Goal: Complete application form: Complete application form

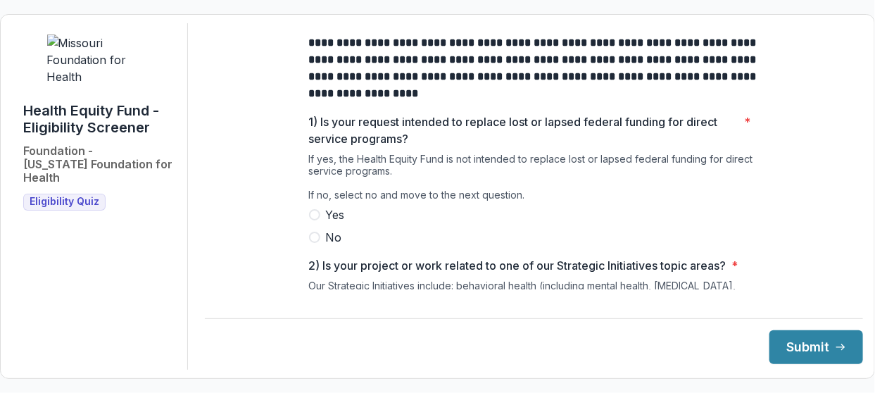
click at [317, 243] on span at bounding box center [314, 237] width 11 height 11
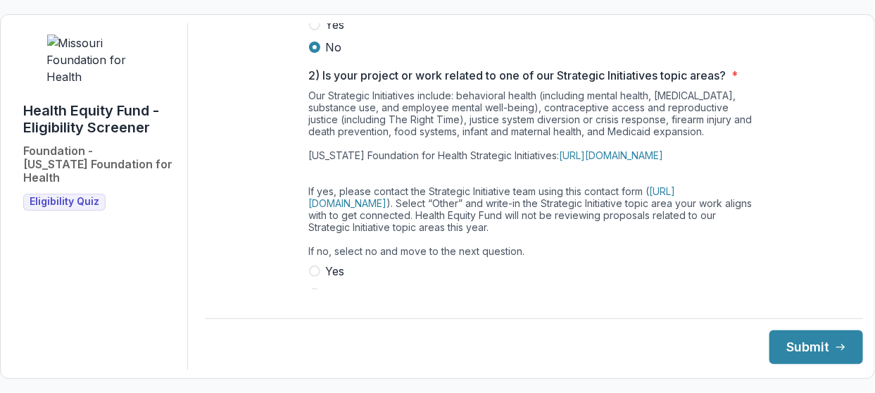
scroll to position [191, 0]
click at [854, 177] on div "**********" at bounding box center [534, 196] width 658 height 346
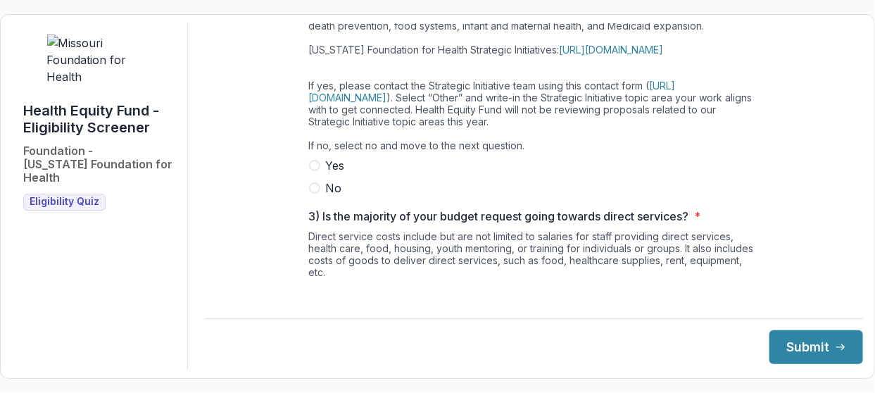
scroll to position [303, 0]
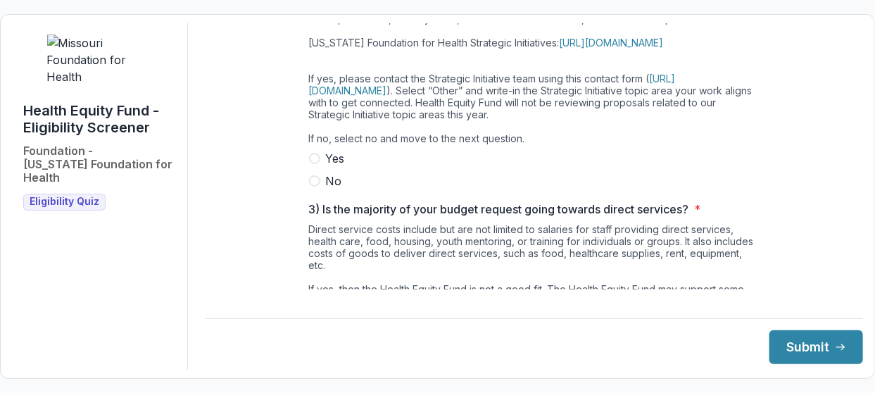
click at [312, 187] on span at bounding box center [314, 180] width 11 height 11
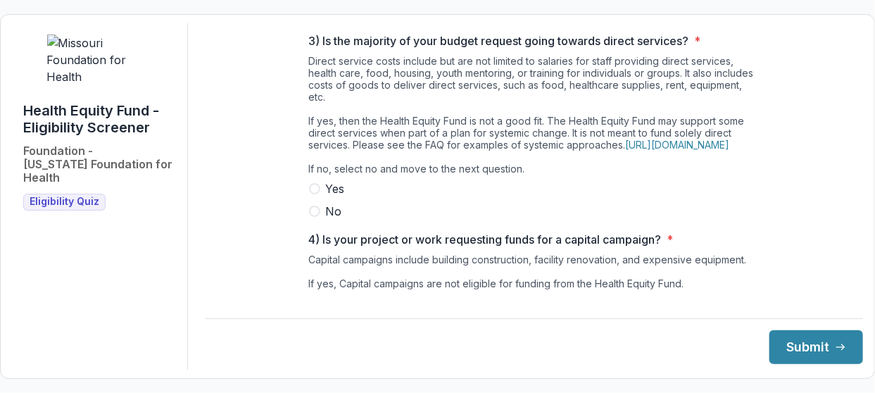
scroll to position [475, 0]
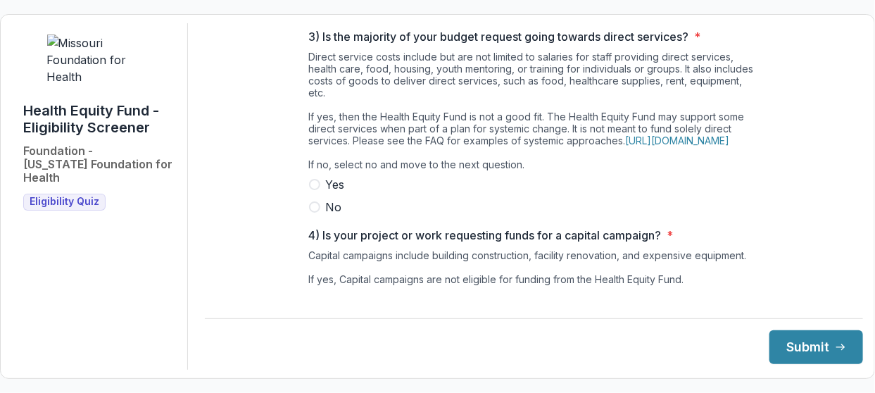
click at [311, 213] on span at bounding box center [314, 206] width 11 height 11
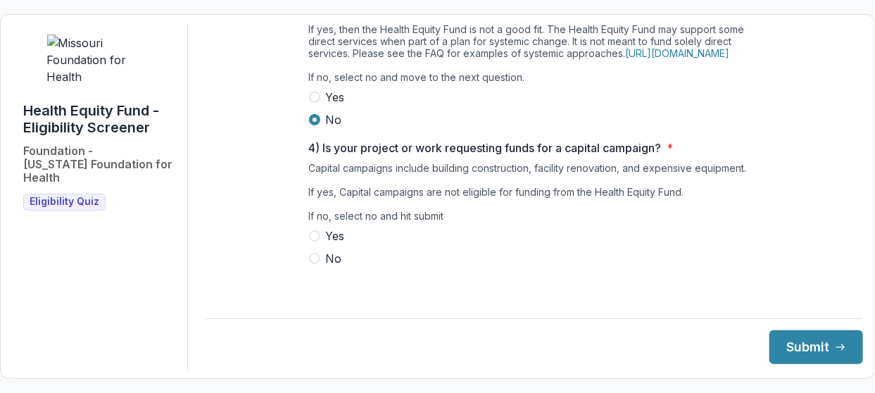
scroll to position [589, 0]
click at [311, 264] on span at bounding box center [314, 258] width 11 height 11
click at [793, 341] on button "Submit" at bounding box center [817, 347] width 94 height 34
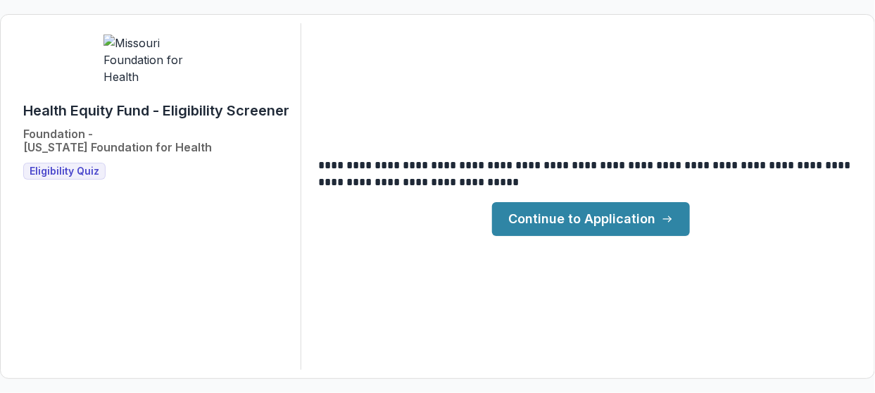
click at [597, 220] on link "Continue to Application" at bounding box center [591, 219] width 198 height 34
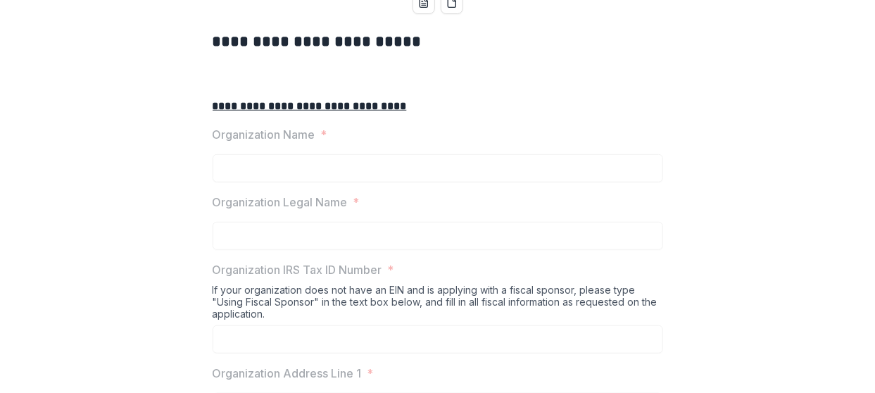
scroll to position [289, 0]
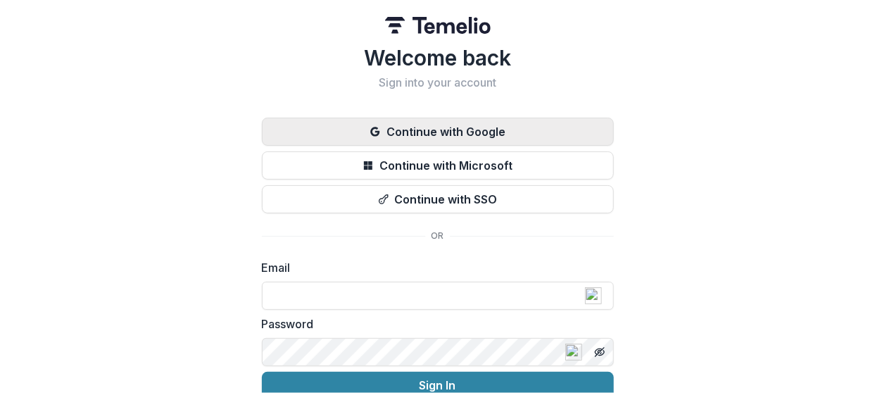
click at [425, 131] on button "Continue with Google" at bounding box center [438, 132] width 352 height 28
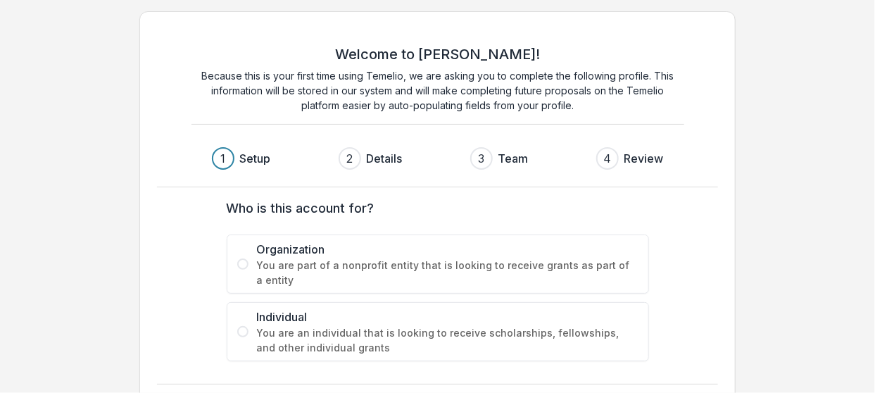
click at [242, 263] on span at bounding box center [242, 263] width 11 height 11
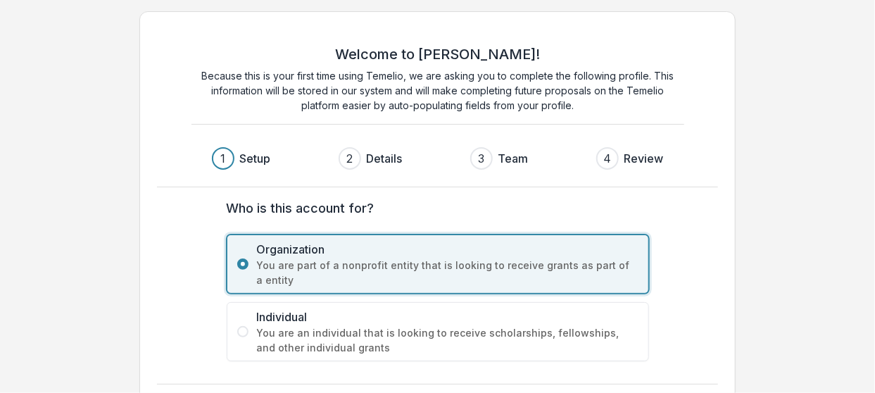
click at [851, 317] on div "Welcome to [PERSON_NAME]! Because this is your first time using Temelio, we are…" at bounding box center [437, 223] width 875 height 447
click at [869, 376] on div "Welcome to [PERSON_NAME]! Because this is your first time using Temelio, we are…" at bounding box center [437, 223] width 875 height 447
click at [379, 160] on h3 "Details" at bounding box center [385, 158] width 36 height 17
click at [402, 373] on div "Welcome to [PERSON_NAME]! Because this is your first time using Temelio, we are…" at bounding box center [437, 223] width 597 height 425
click at [480, 379] on div "Welcome to [PERSON_NAME]! Because this is your first time using Temelio, we are…" at bounding box center [437, 223] width 597 height 425
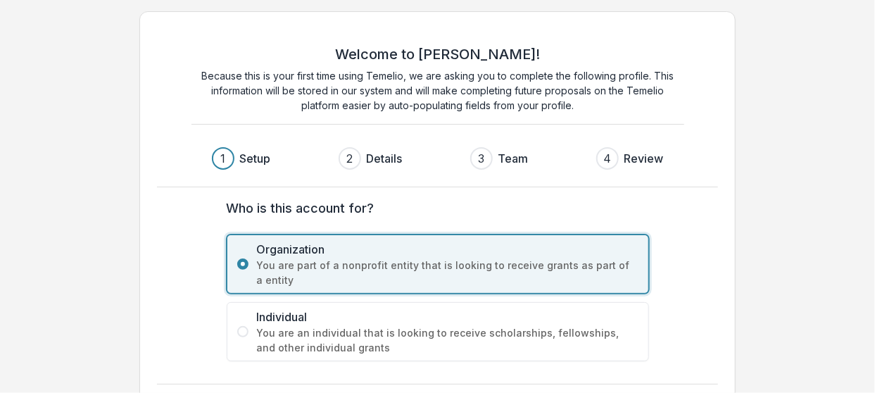
click at [671, 334] on form "Who is this account for? Organization You are part of a nonprofit entity that i…" at bounding box center [437, 280] width 539 height 163
click at [641, 334] on label "Individual You are an individual that is looking to receive scholarships, fello…" at bounding box center [438, 331] width 422 height 59
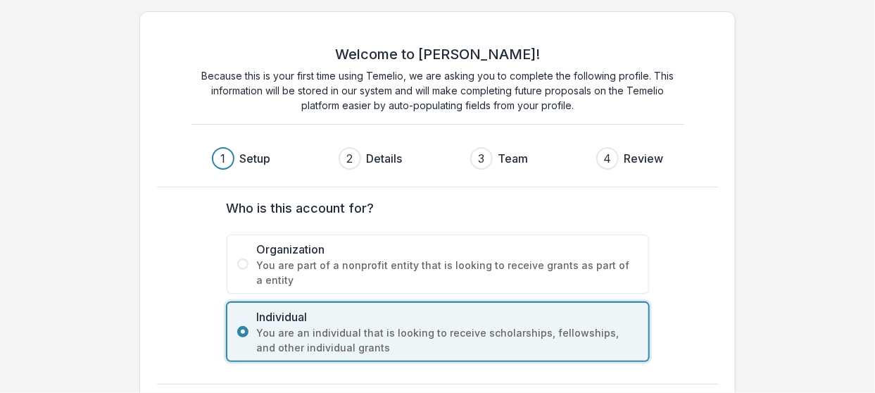
click at [253, 263] on label "Organization You are part of a nonprofit entity that is looking to receive gran…" at bounding box center [438, 263] width 422 height 59
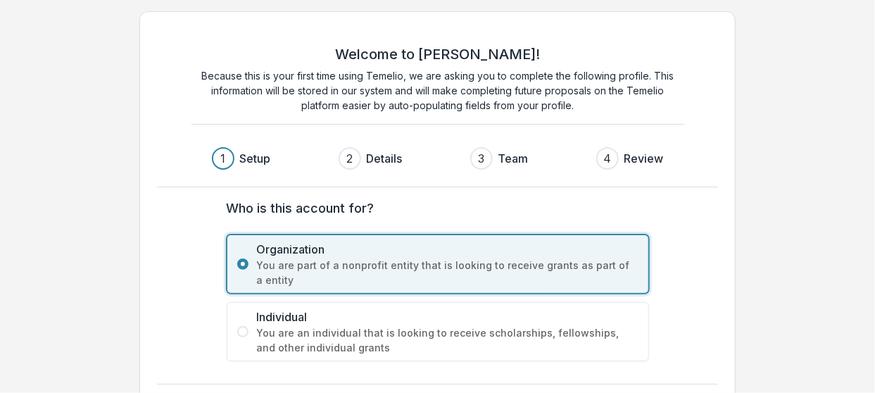
click at [679, 295] on form "Who is this account for? Organization You are part of a nonprofit entity that i…" at bounding box center [437, 280] width 539 height 163
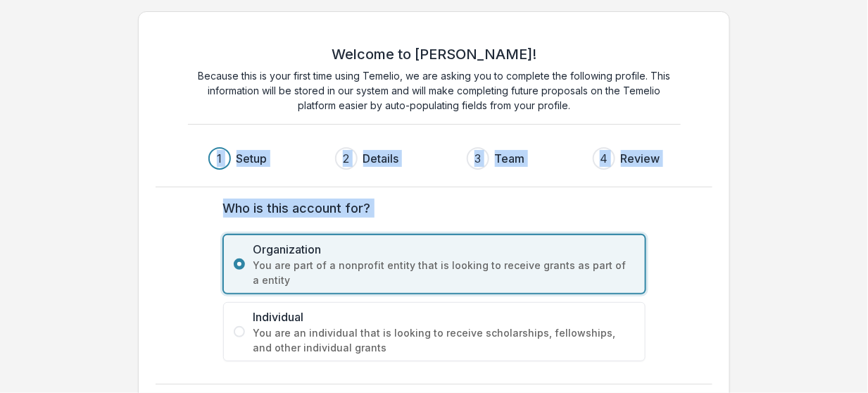
drag, startPoint x: 767, startPoint y: 191, endPoint x: 759, endPoint y: 196, distance: 9.6
click at [759, 196] on div "Welcome to [PERSON_NAME]! Because this is your first time using Temelio, we are…" at bounding box center [434, 223] width 868 height 447
click at [757, 196] on div "Welcome to [PERSON_NAME]! Because this is your first time using Temelio, we are…" at bounding box center [434, 223] width 868 height 447
click at [559, 187] on div "Who is this account for? Organization You are part of a nonprofit entity that i…" at bounding box center [434, 279] width 557 height 185
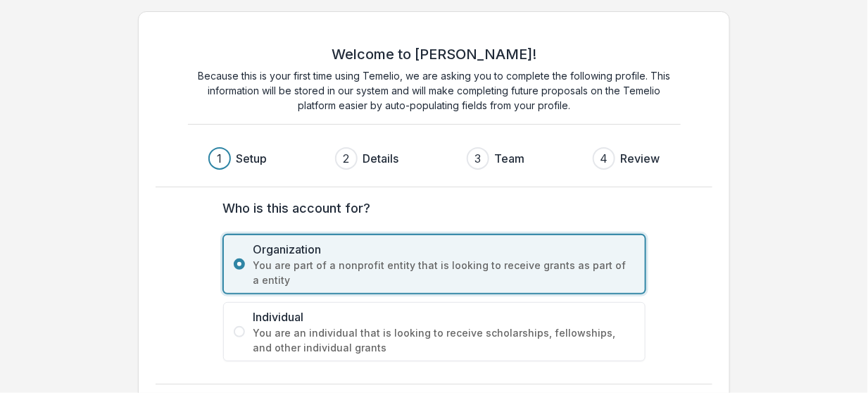
click at [387, 155] on h3 "Details" at bounding box center [381, 158] width 36 height 17
click at [365, 158] on h3 "Details" at bounding box center [381, 158] width 36 height 17
click at [349, 153] on div "2" at bounding box center [346, 158] width 6 height 17
click at [296, 261] on span "You are part of a nonprofit entity that is looking to receive grants as part of…" at bounding box center [444, 273] width 382 height 30
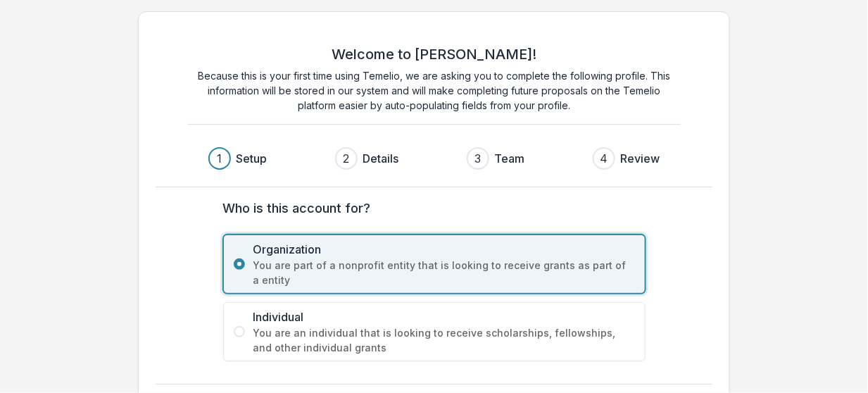
click at [591, 261] on span "You are part of a nonprofit entity that is looking to receive grants as part of…" at bounding box center [444, 273] width 382 height 30
click at [516, 373] on div "Welcome to [PERSON_NAME]! Because this is your first time using Temelio, we are…" at bounding box center [434, 223] width 592 height 425
click at [241, 328] on span at bounding box center [239, 331] width 11 height 11
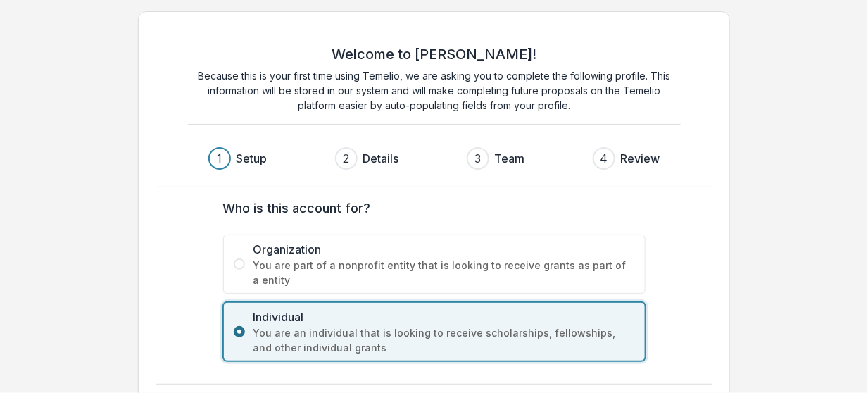
click at [241, 327] on span at bounding box center [239, 331] width 11 height 11
click at [239, 261] on span at bounding box center [239, 263] width 11 height 11
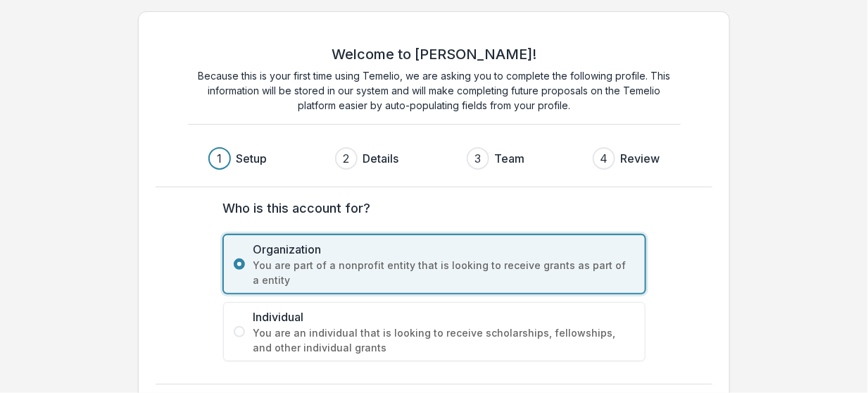
click at [249, 158] on h3 "Setup" at bounding box center [252, 158] width 31 height 17
click at [222, 157] on div "1" at bounding box center [219, 158] width 23 height 23
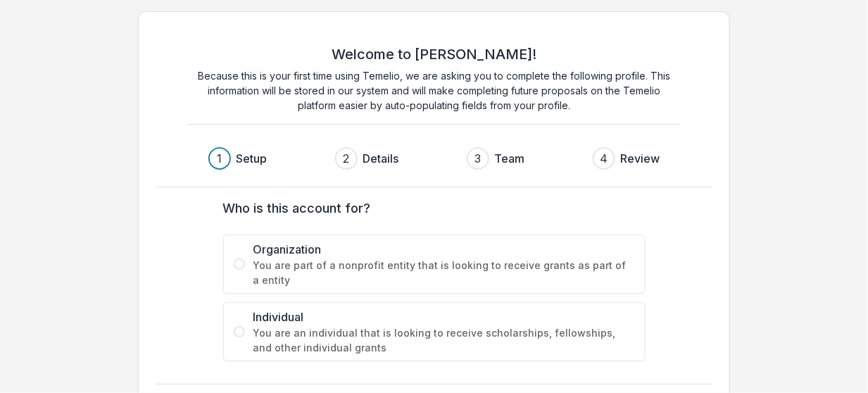
click at [238, 263] on span at bounding box center [239, 263] width 11 height 11
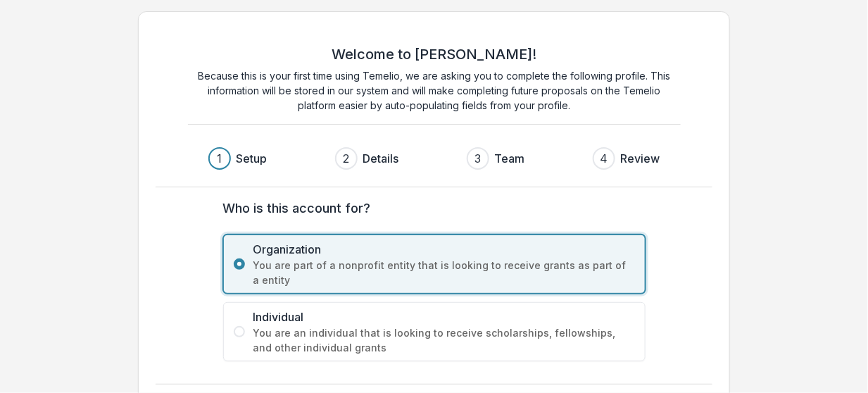
click at [629, 154] on h3 "Review" at bounding box center [640, 158] width 39 height 17
click at [491, 154] on div "3 Team" at bounding box center [502, 158] width 70 height 23
click at [385, 156] on h3 "Details" at bounding box center [381, 158] width 36 height 17
click at [496, 325] on span "You are an individual that is looking to receive scholarships, fellowships, and…" at bounding box center [444, 340] width 382 height 30
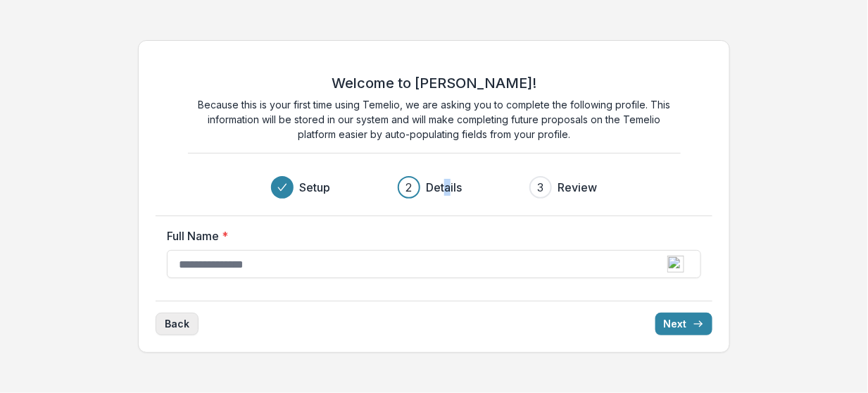
click at [178, 318] on button "Back" at bounding box center [177, 324] width 43 height 23
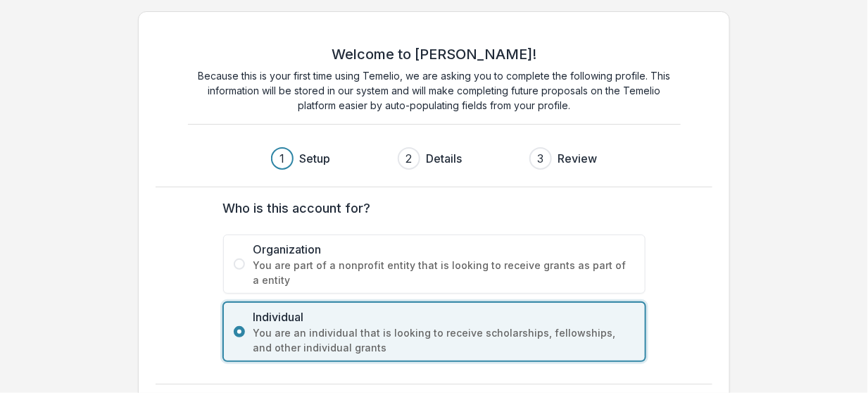
click at [238, 263] on span at bounding box center [239, 263] width 11 height 11
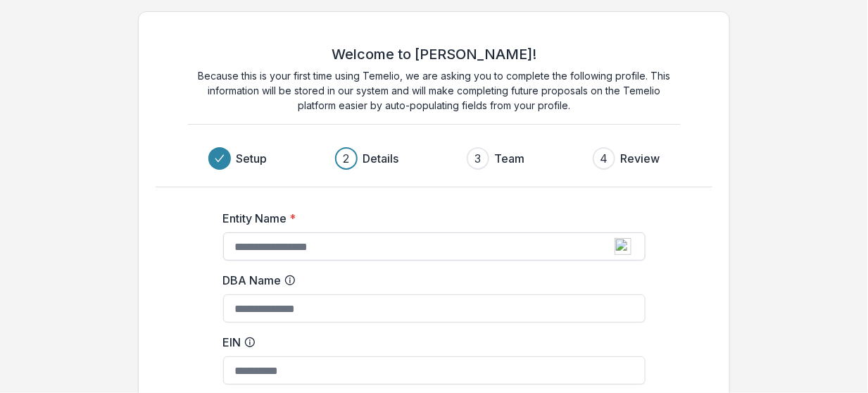
click at [253, 251] on input "Entity Name *" at bounding box center [434, 246] width 422 height 28
type input "**********"
click at [239, 370] on input "EIN" at bounding box center [434, 370] width 422 height 28
